Goal: Transaction & Acquisition: Purchase product/service

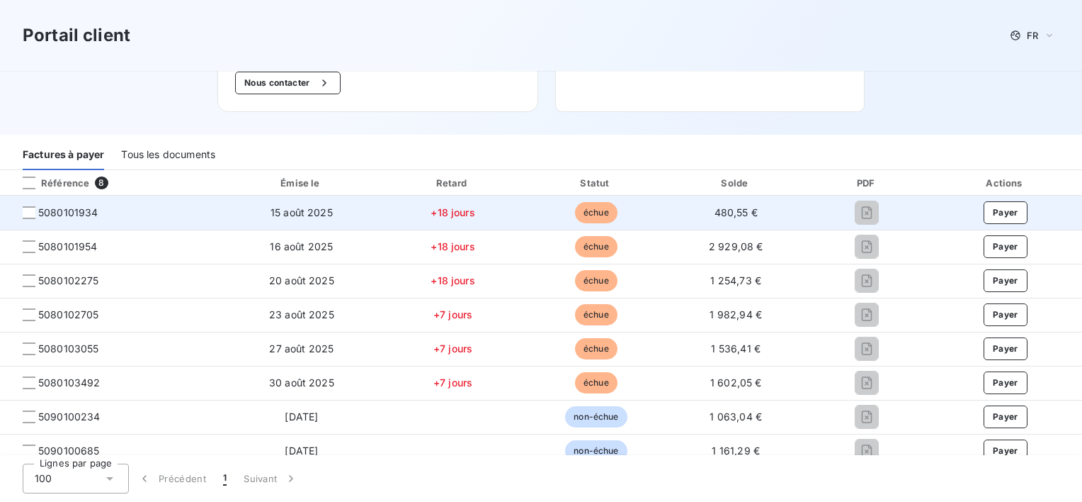
scroll to position [177, 0]
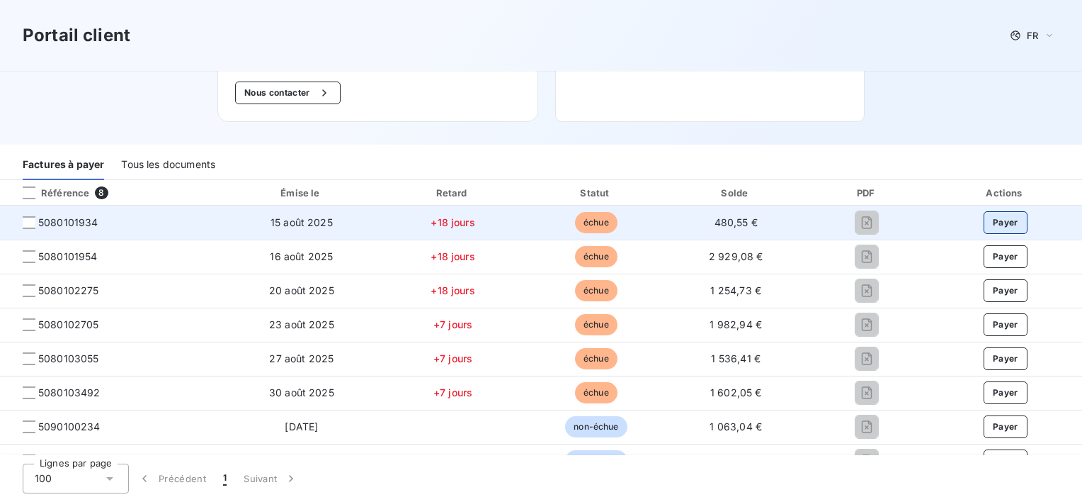
click at [984, 213] on button "Payer" at bounding box center [1006, 222] width 44 height 23
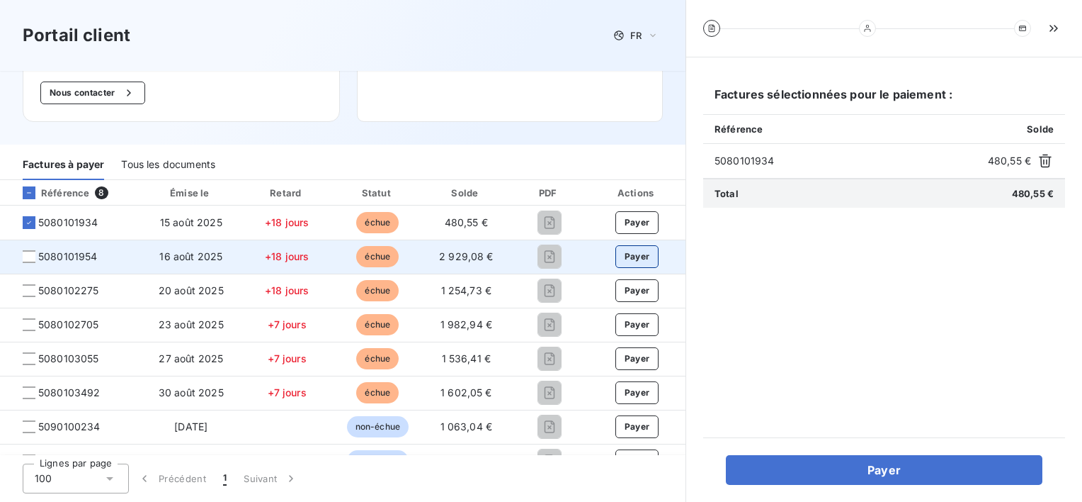
click at [633, 258] on button "Payer" at bounding box center [638, 256] width 44 height 23
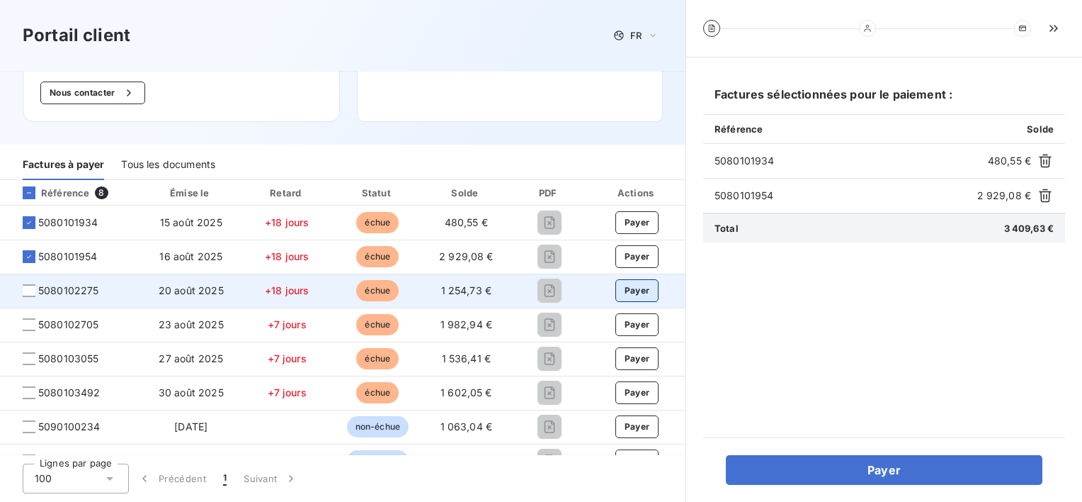
click at [624, 283] on button "Payer" at bounding box center [638, 290] width 44 height 23
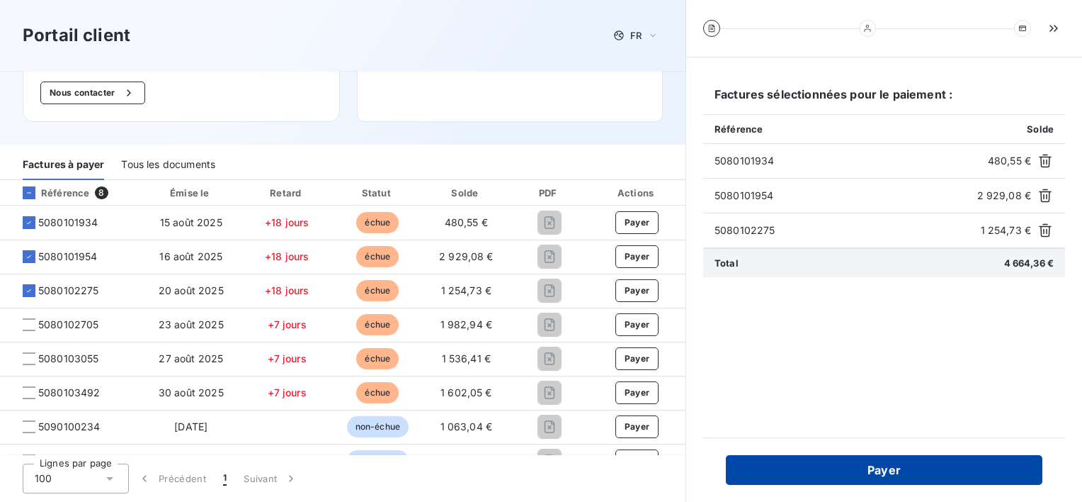
click at [887, 462] on button "Payer" at bounding box center [884, 470] width 317 height 30
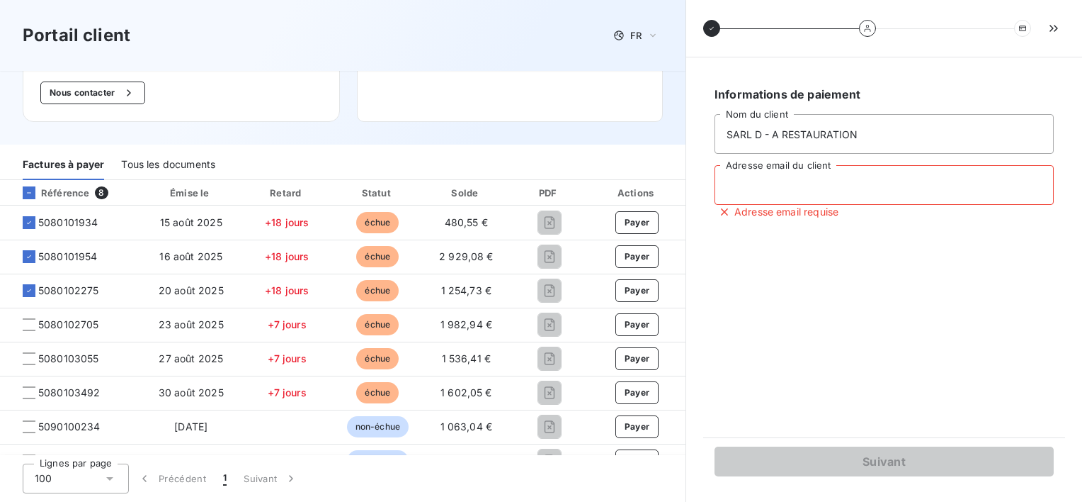
click at [782, 187] on input "Adresse email du client" at bounding box center [884, 185] width 339 height 40
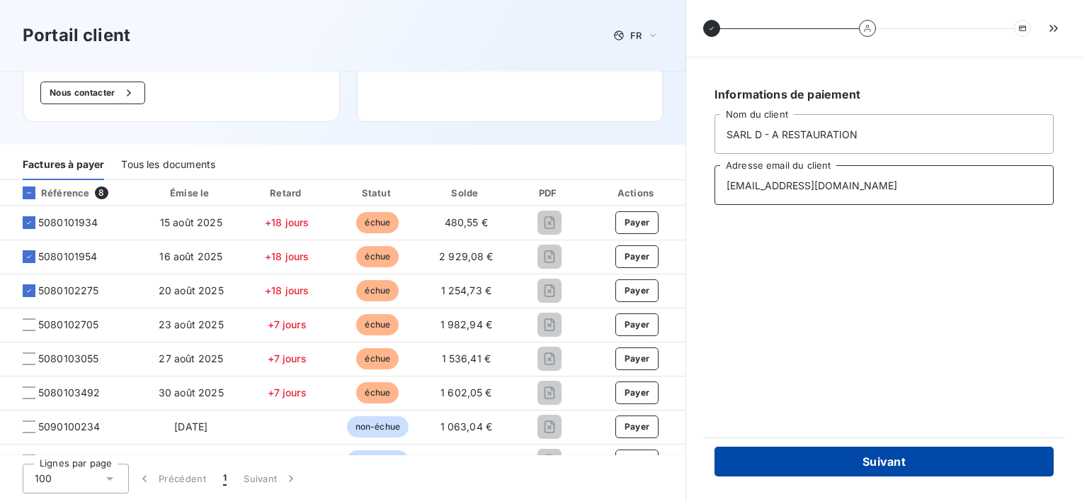
type input "[EMAIL_ADDRESS][DOMAIN_NAME]"
click at [888, 457] on button "Suivant" at bounding box center [884, 461] width 339 height 30
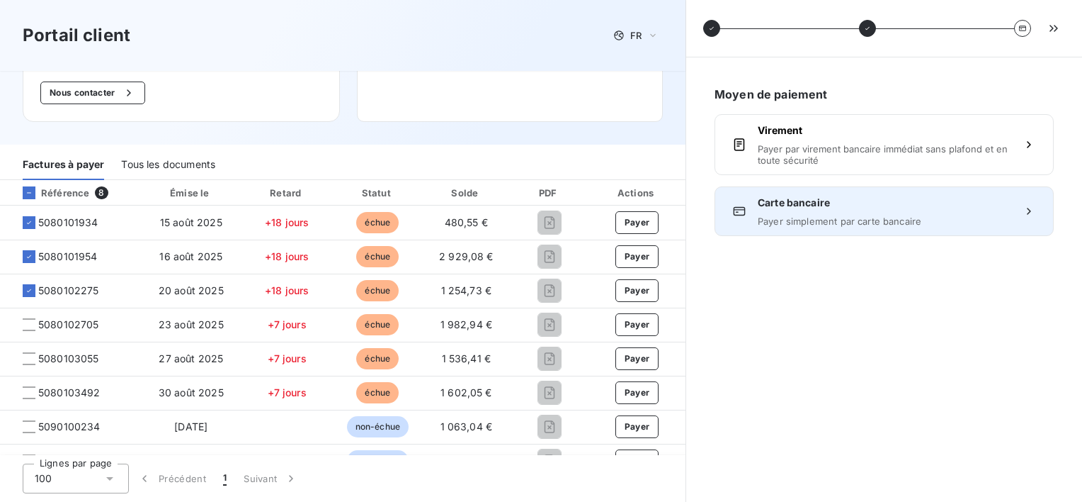
click at [826, 223] on span "Payer simplement par carte bancaire" at bounding box center [884, 220] width 253 height 11
